Goal: Information Seeking & Learning: Learn about a topic

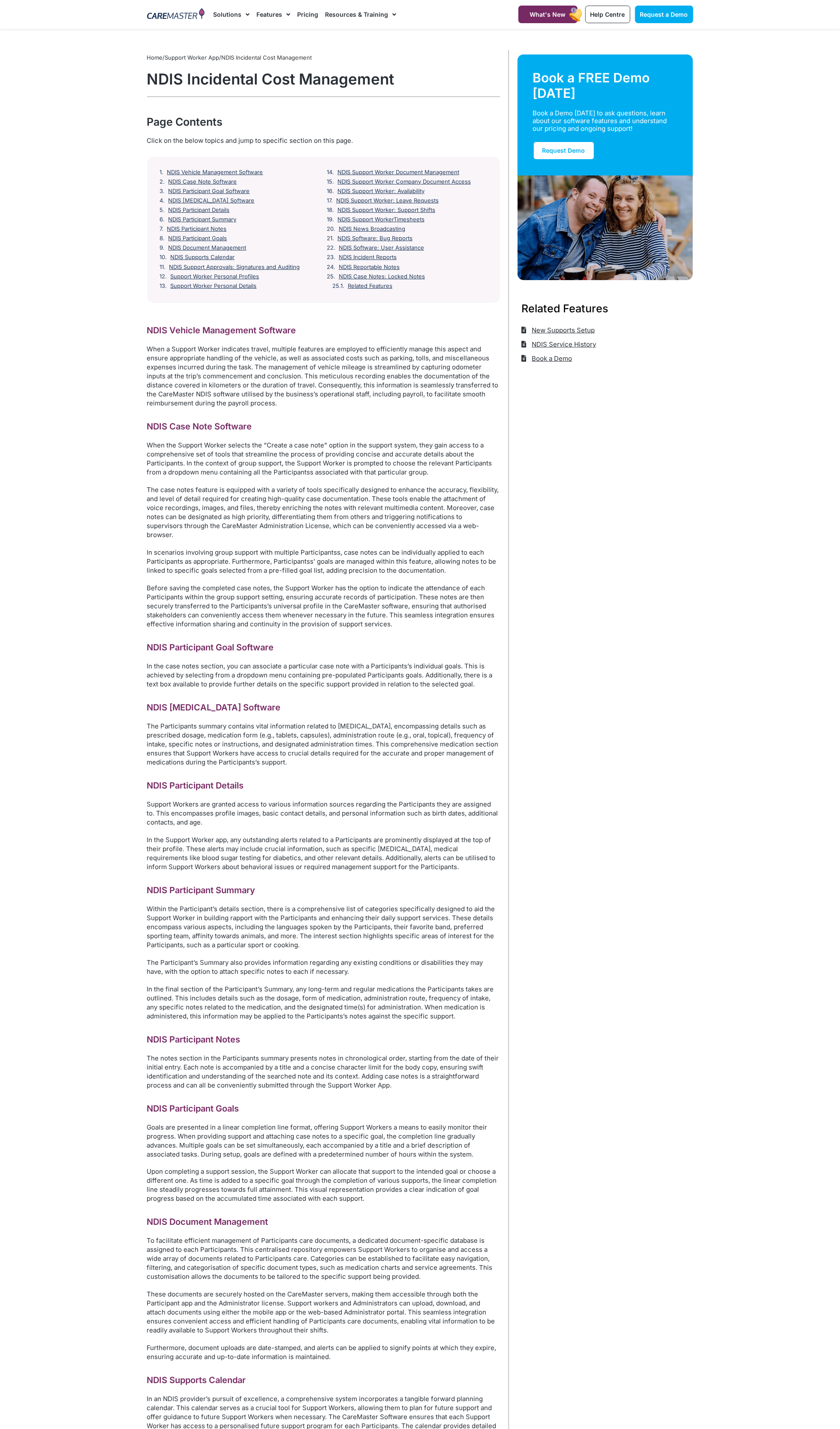
click at [342, 14] on link "Resources & Training" at bounding box center [360, 14] width 71 height 28
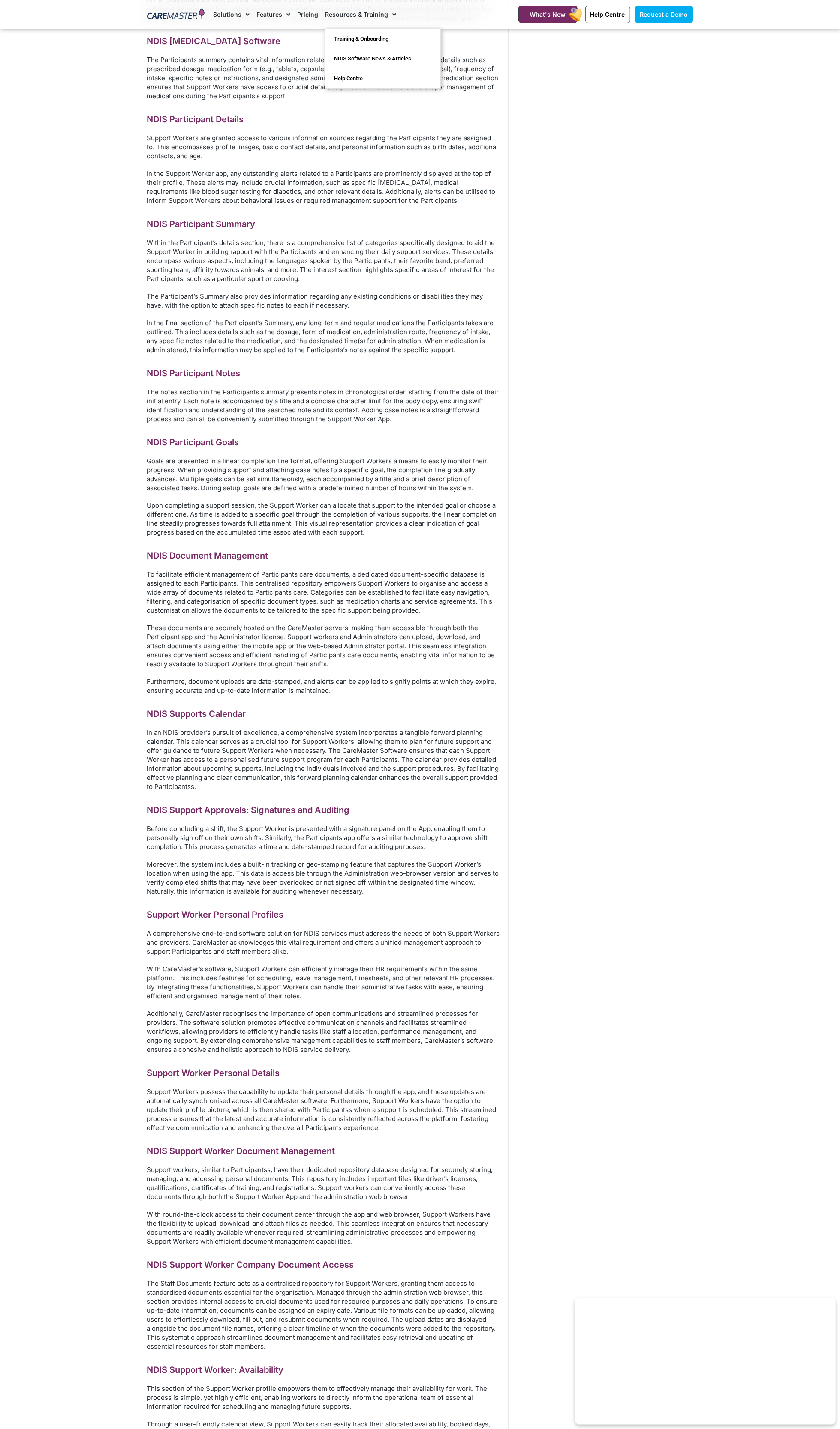
scroll to position [663, 0]
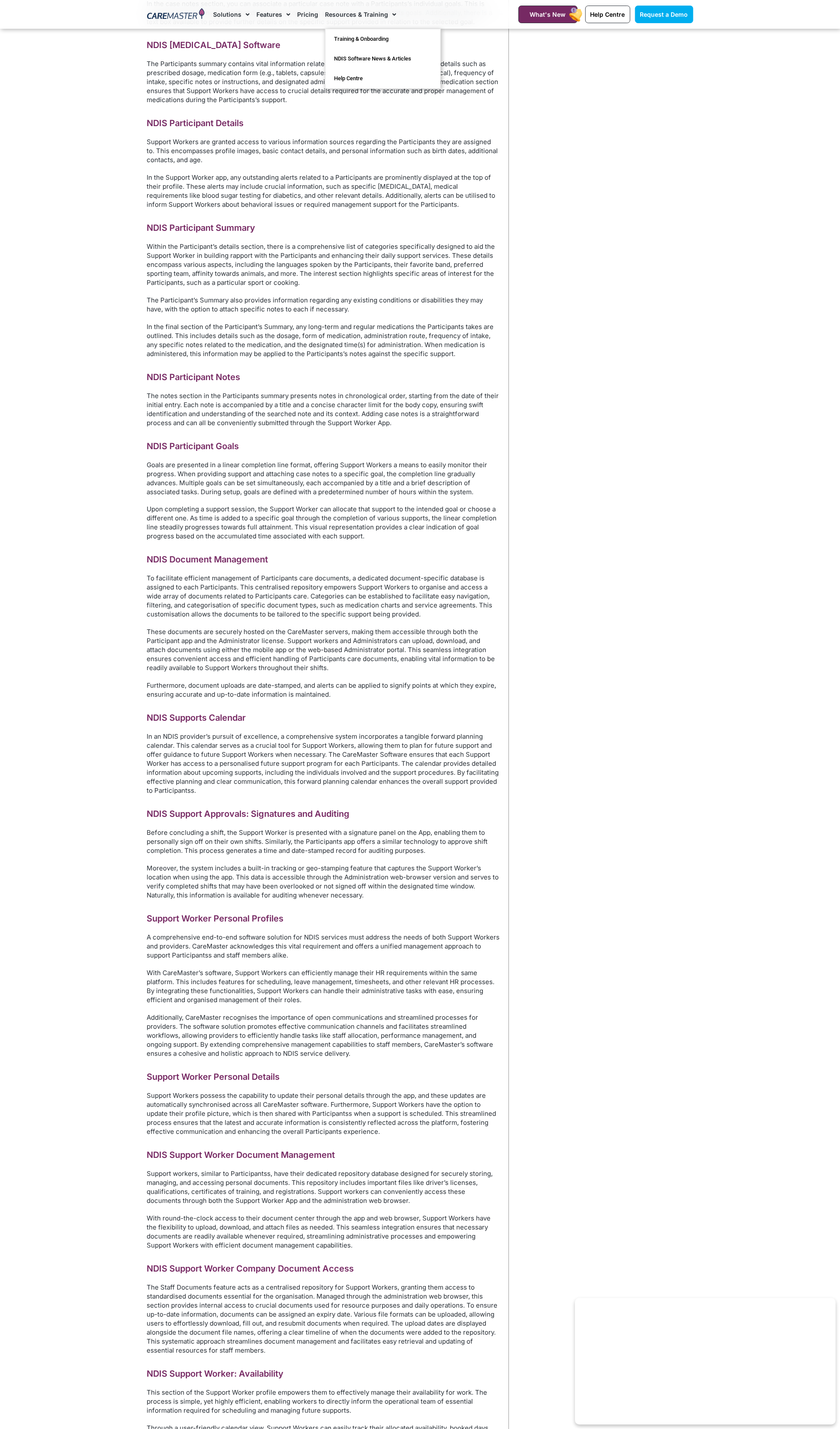
click at [328, 1429] on div "NDIS Vehicle Management Software When a Support Worker indicates travel, multip…" at bounding box center [323, 1208] width 353 height 3091
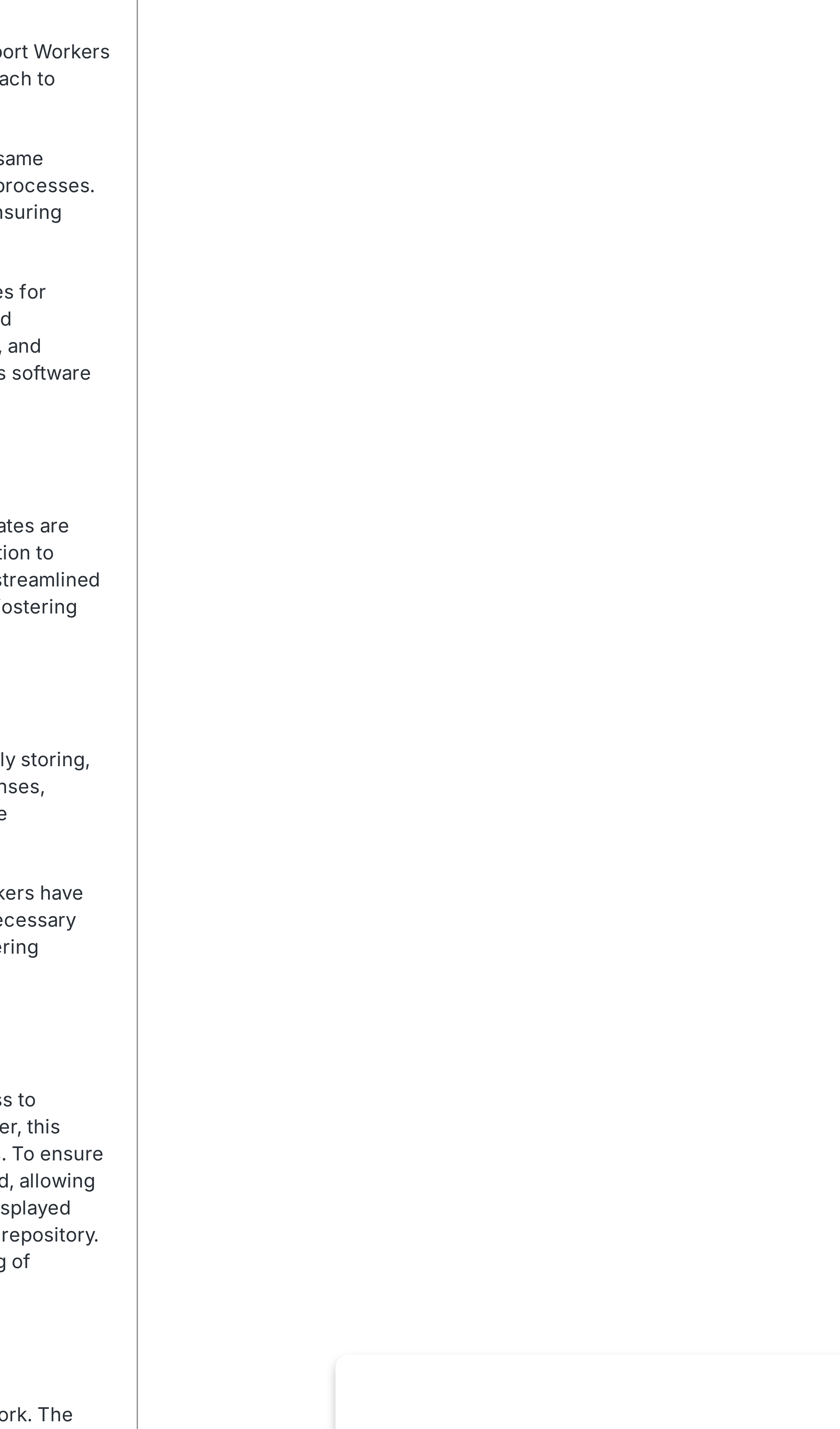
scroll to position [737, 0]
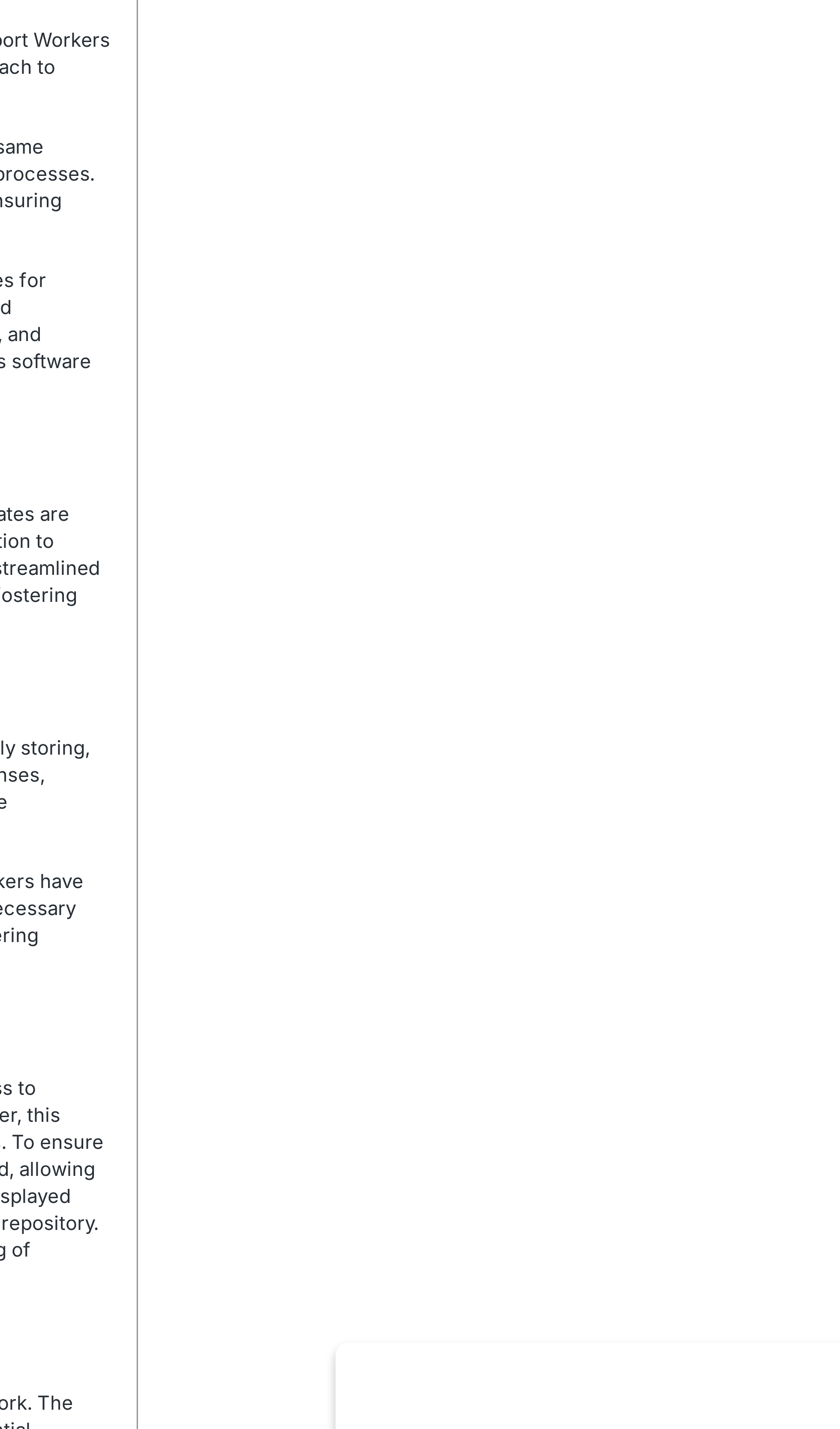
click at [642, 1294] on div "Home / Support Worker App / NDIS Incidental Cost Management Book a FREE Demo to…" at bounding box center [603, 1023] width 189 height 3422
